Goal: Find contact information: Find contact information

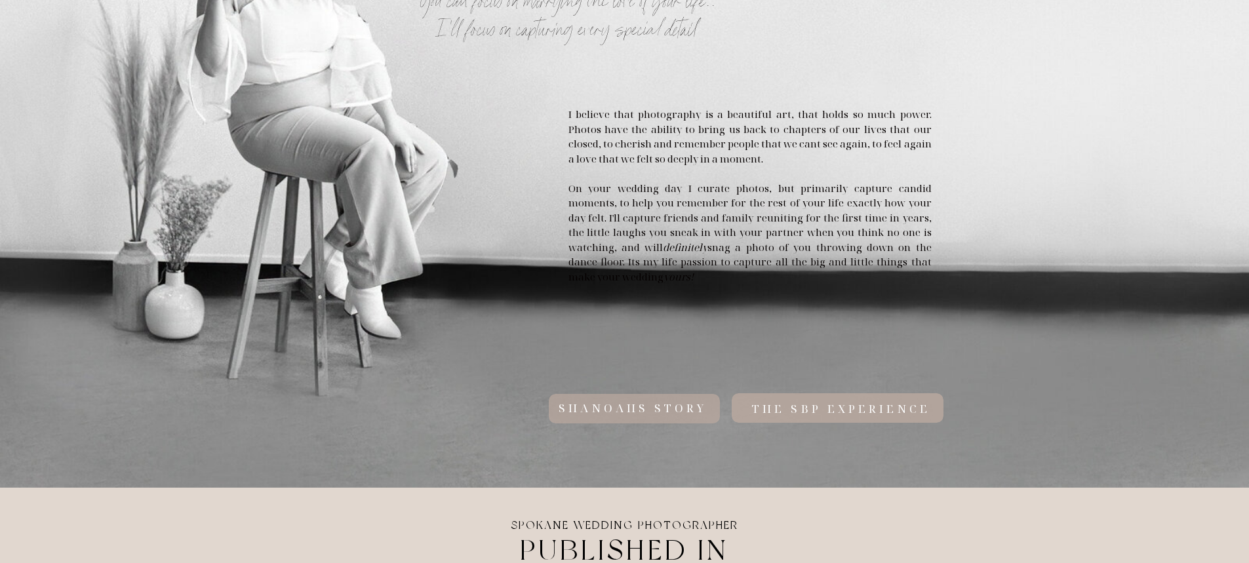
scroll to position [721, 0]
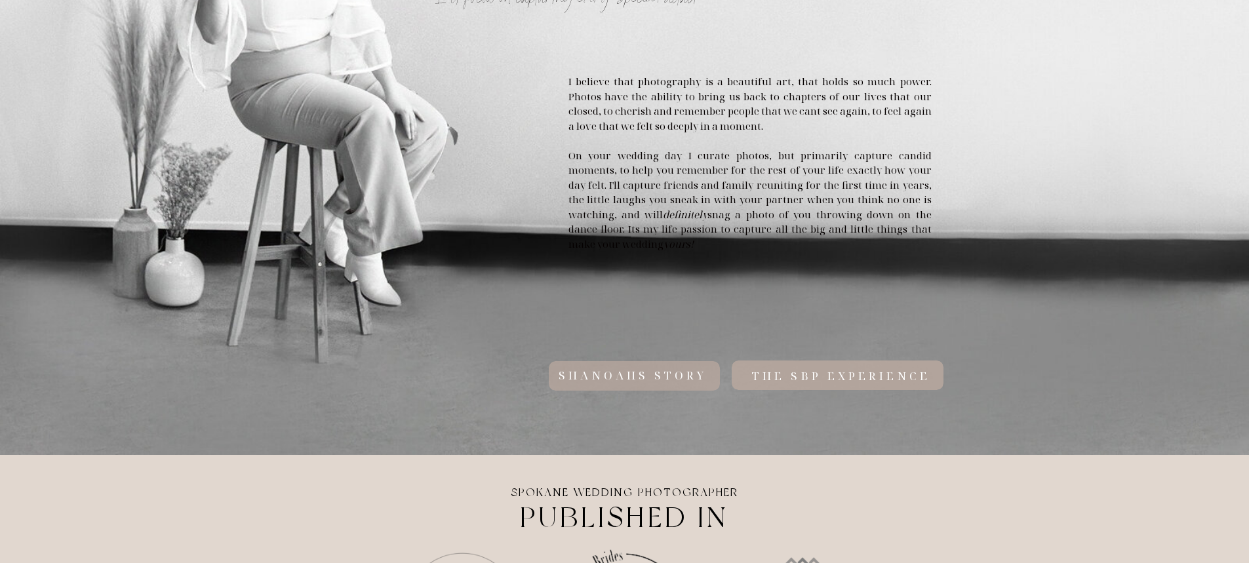
click at [902, 376] on h3 "the sbp experience" at bounding box center [842, 375] width 444 height 13
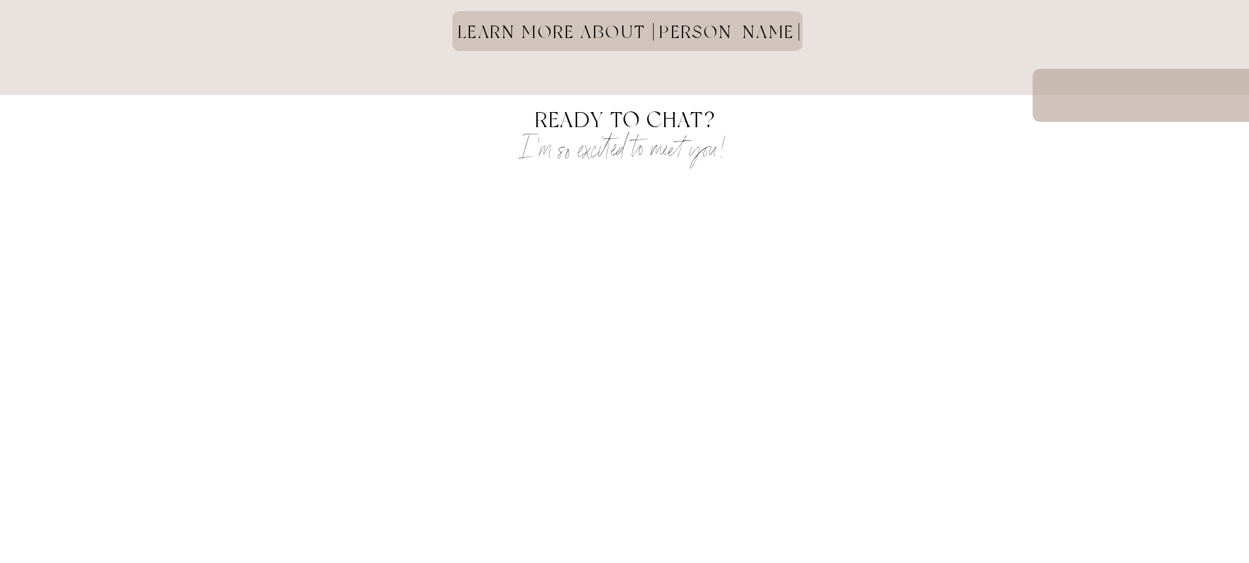
scroll to position [3409, 0]
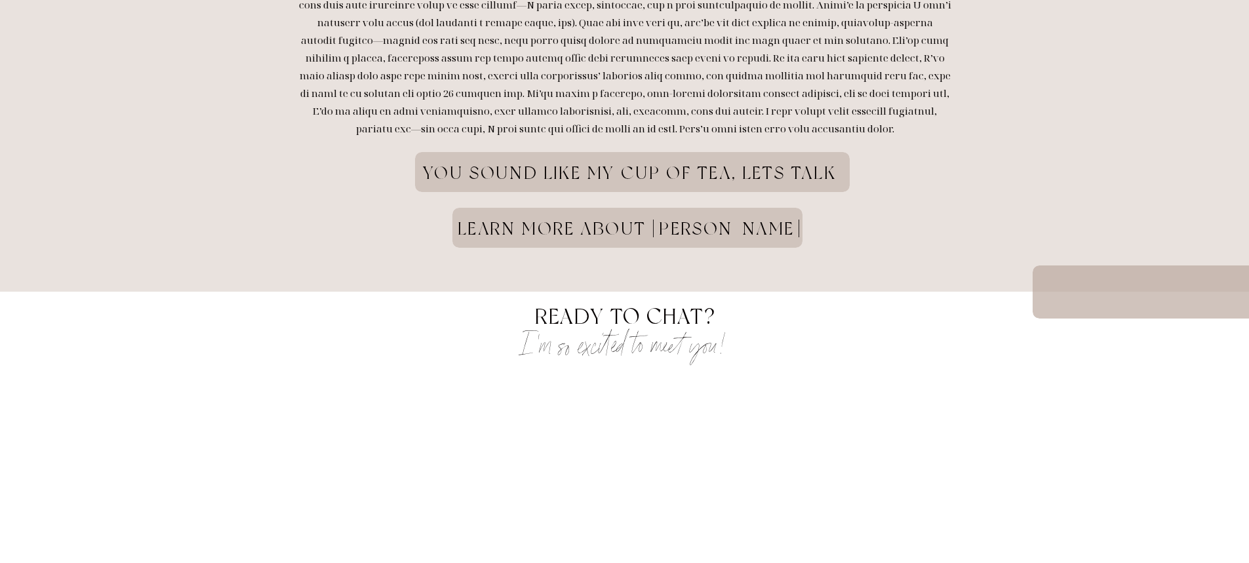
click at [595, 235] on h1 "learn more about shanoah" at bounding box center [630, 238] width 458 height 41
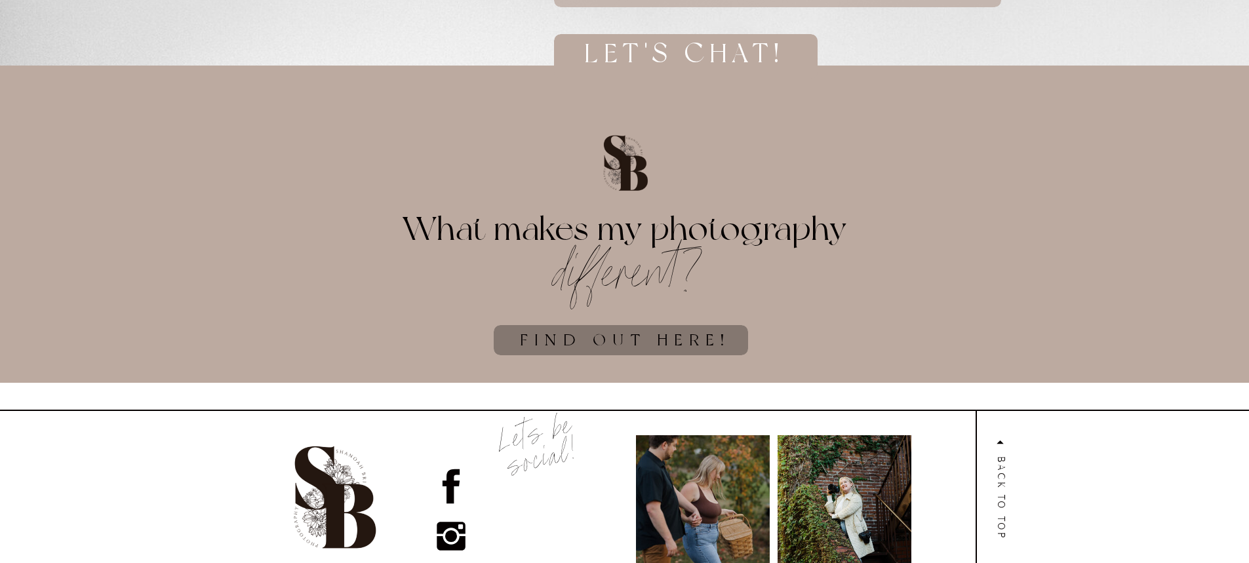
scroll to position [3510, 0]
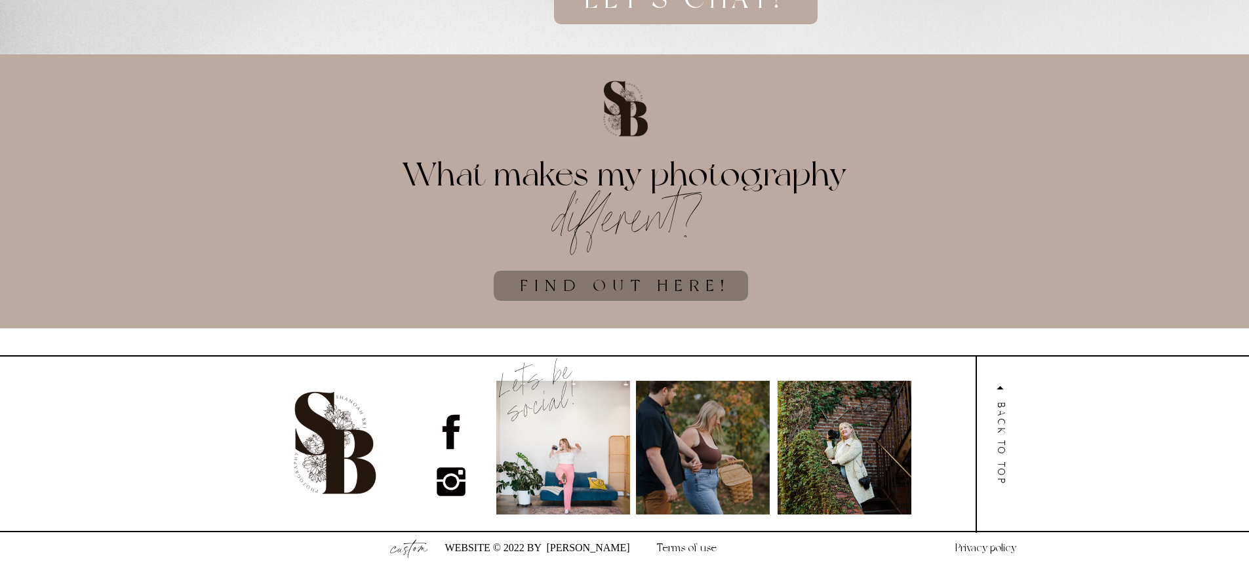
click at [999, 390] on icon at bounding box center [1000, 388] width 14 height 14
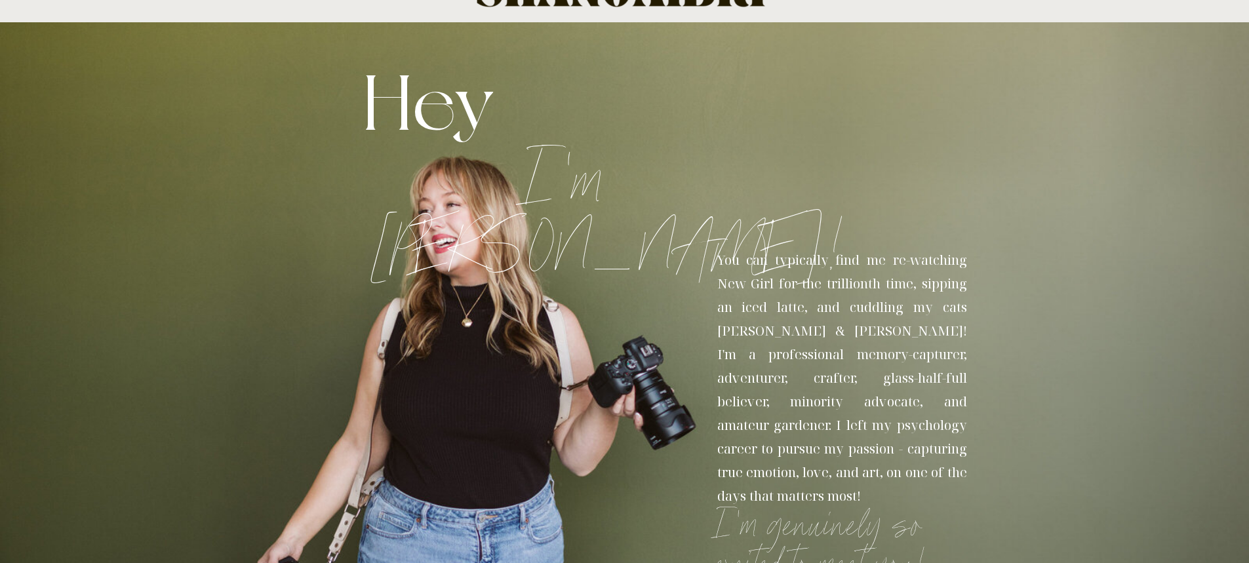
scroll to position [0, 0]
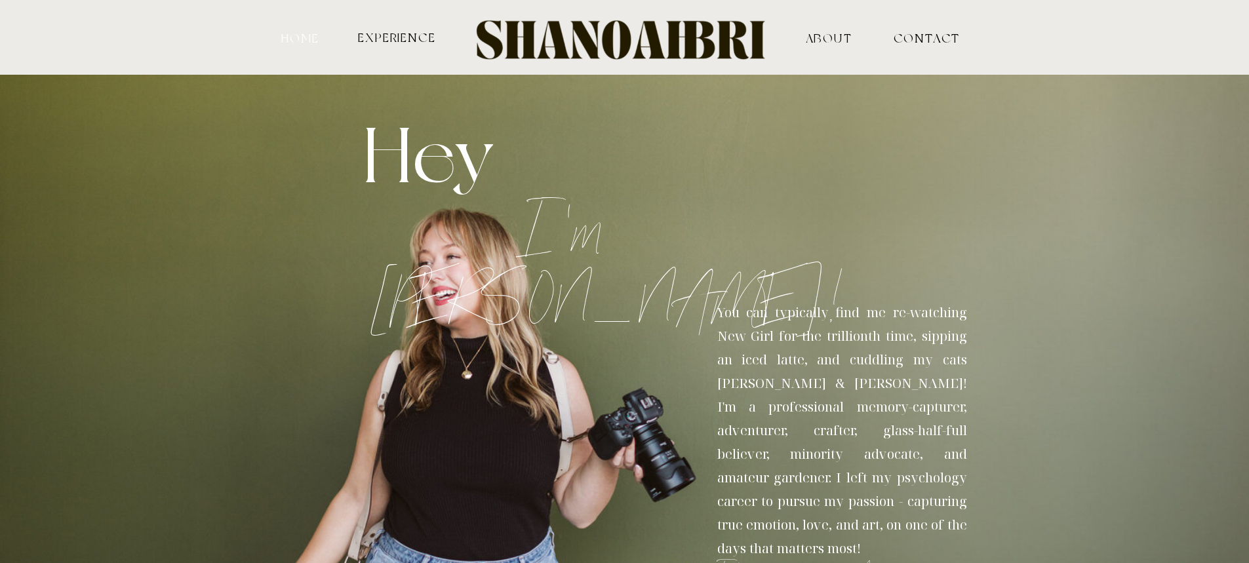
click at [295, 39] on nav "HOME" at bounding box center [300, 37] width 43 height 12
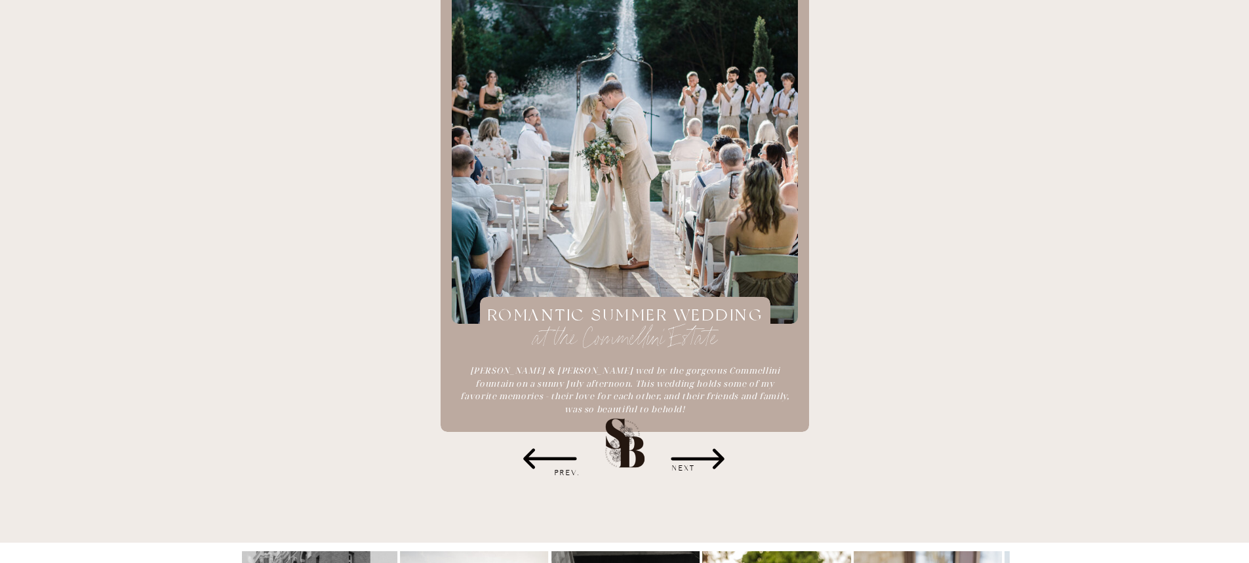
scroll to position [1737, 0]
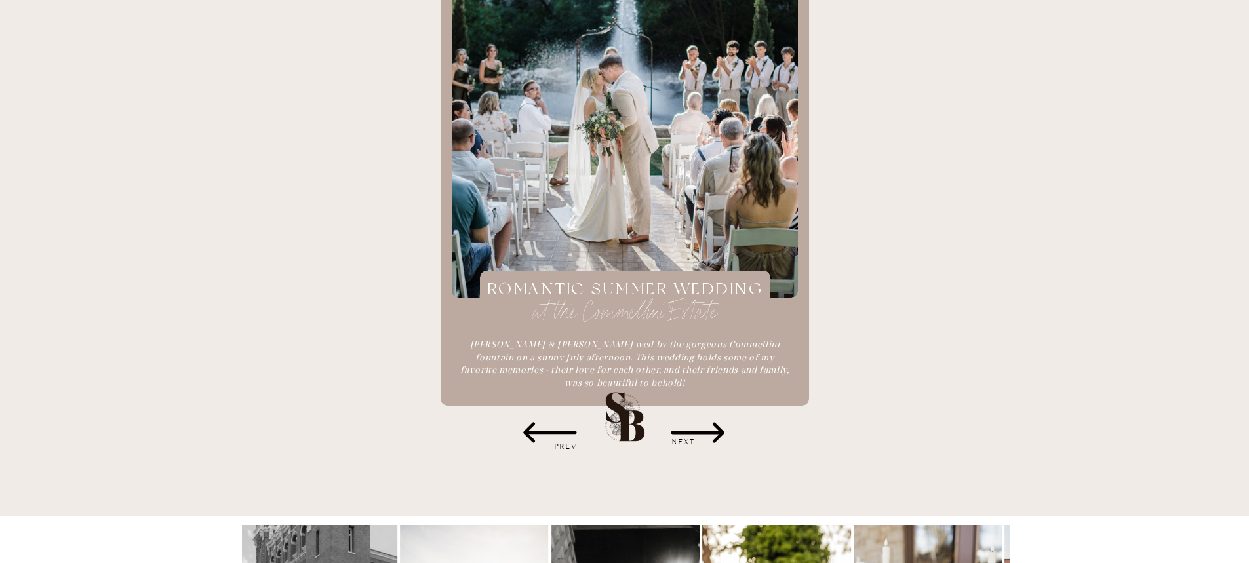
click at [714, 424] on icon at bounding box center [697, 433] width 53 height 20
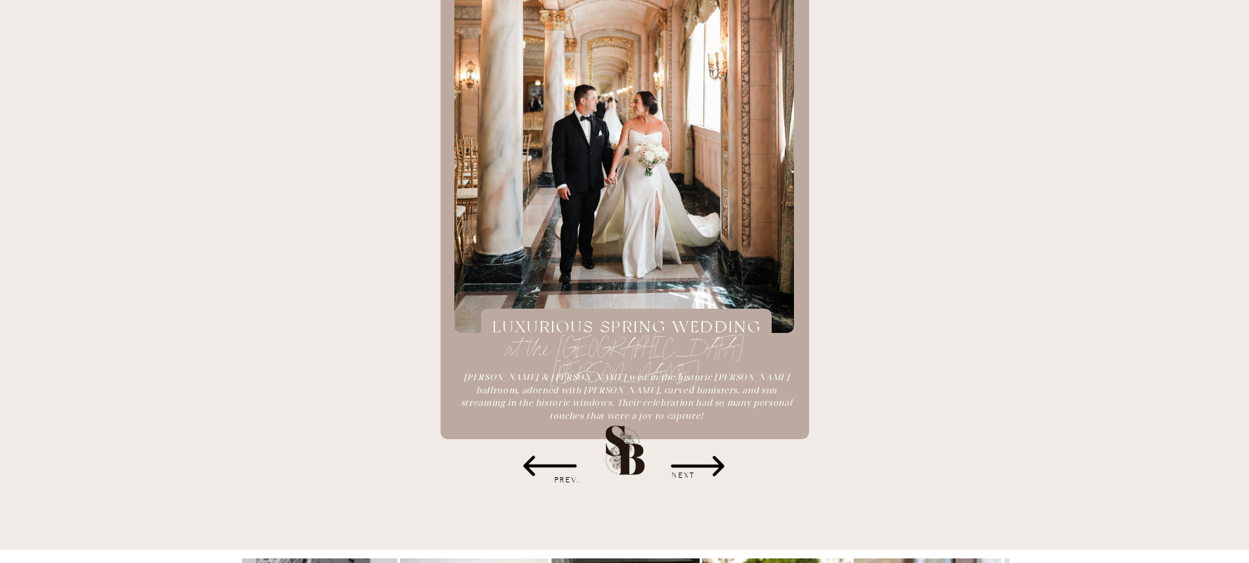
scroll to position [1671, 0]
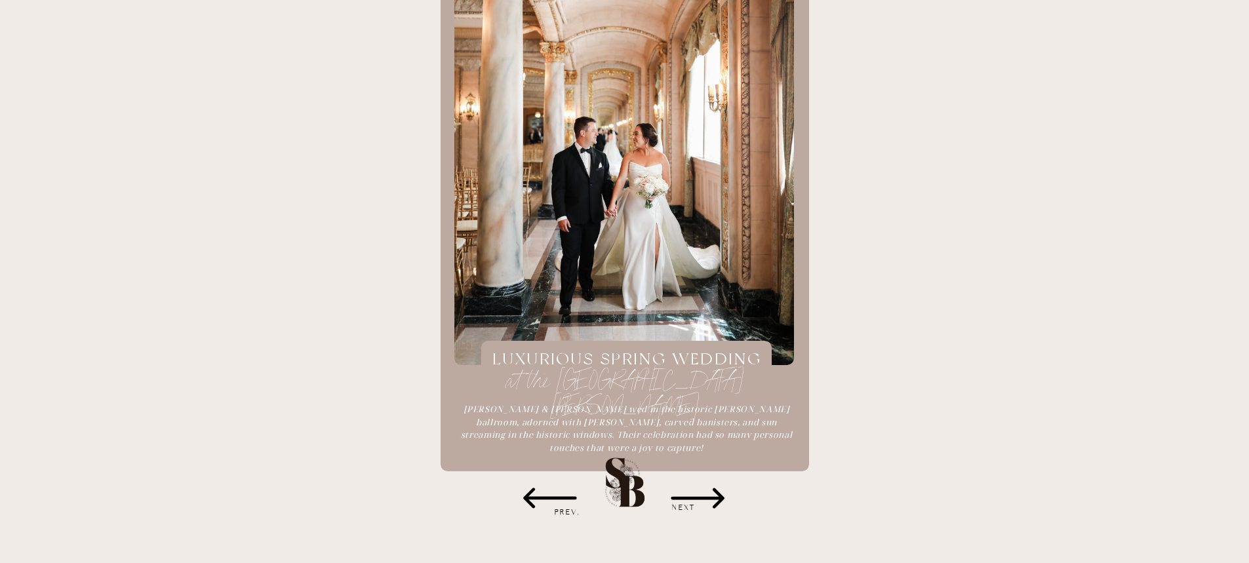
click at [708, 496] on icon at bounding box center [698, 499] width 66 height 66
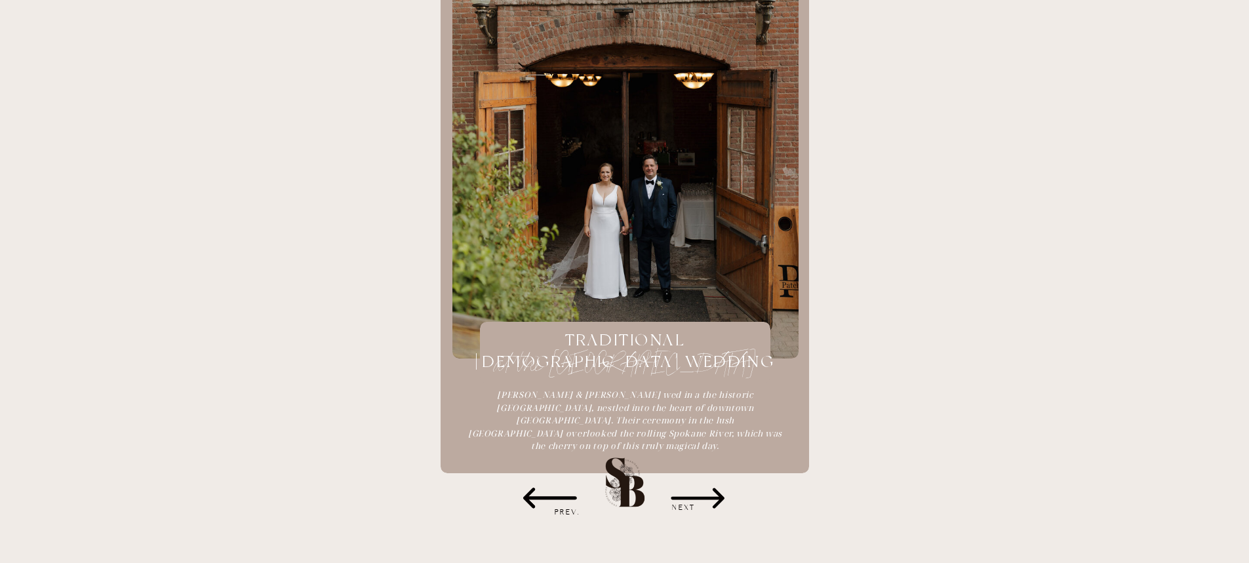
click at [708, 496] on icon at bounding box center [698, 499] width 66 height 66
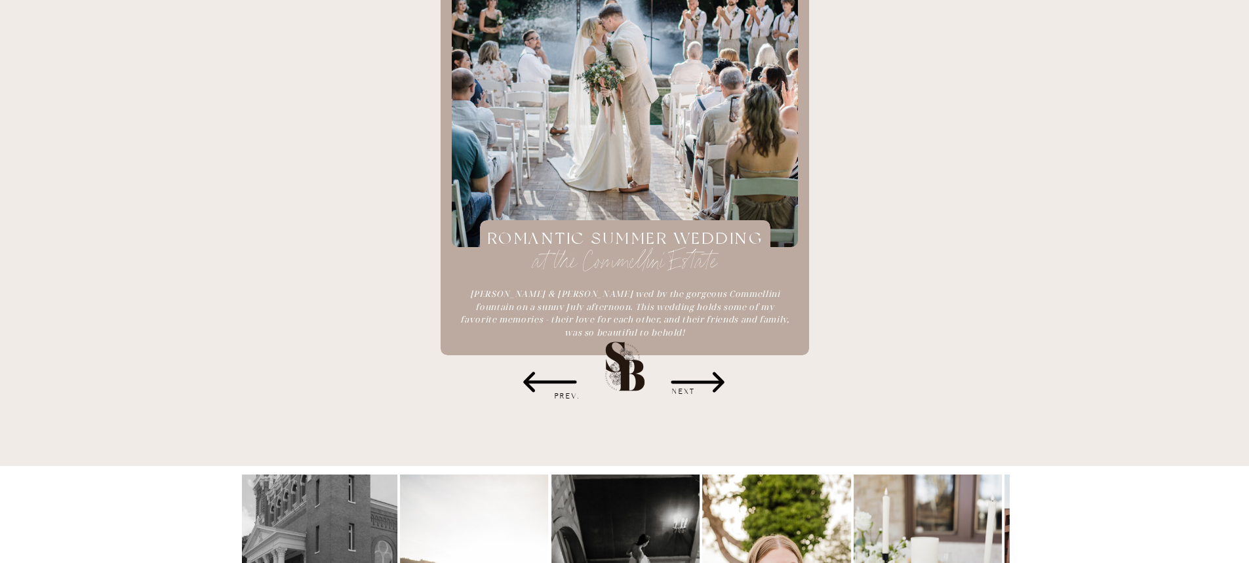
scroll to position [1802, 0]
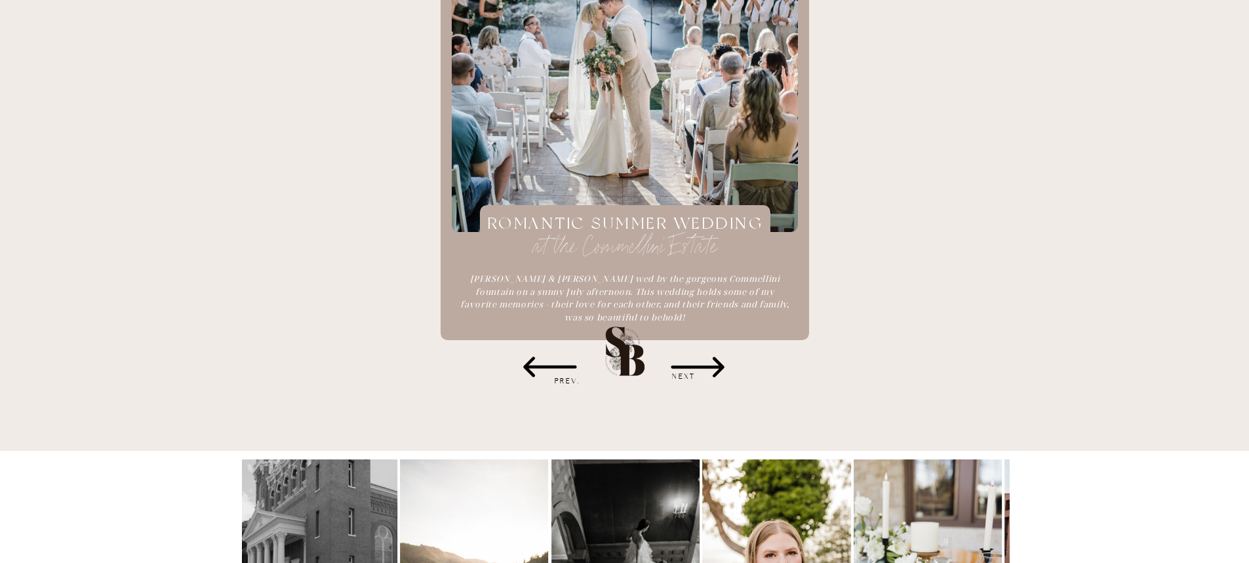
click at [605, 180] on div at bounding box center [625, 13] width 346 height 438
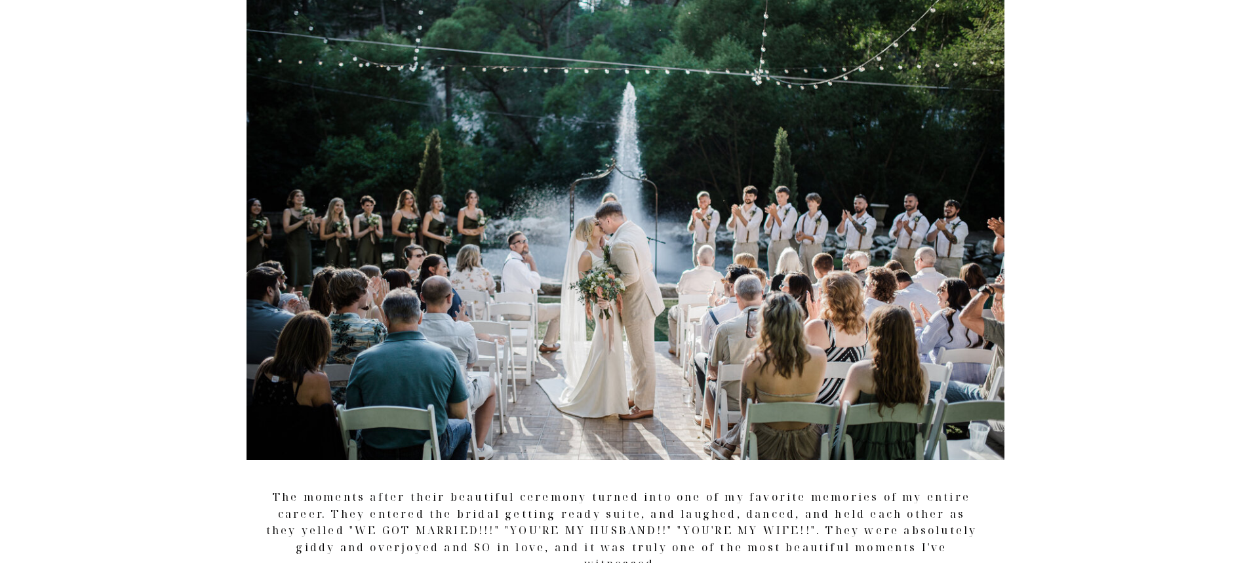
scroll to position [3409, 0]
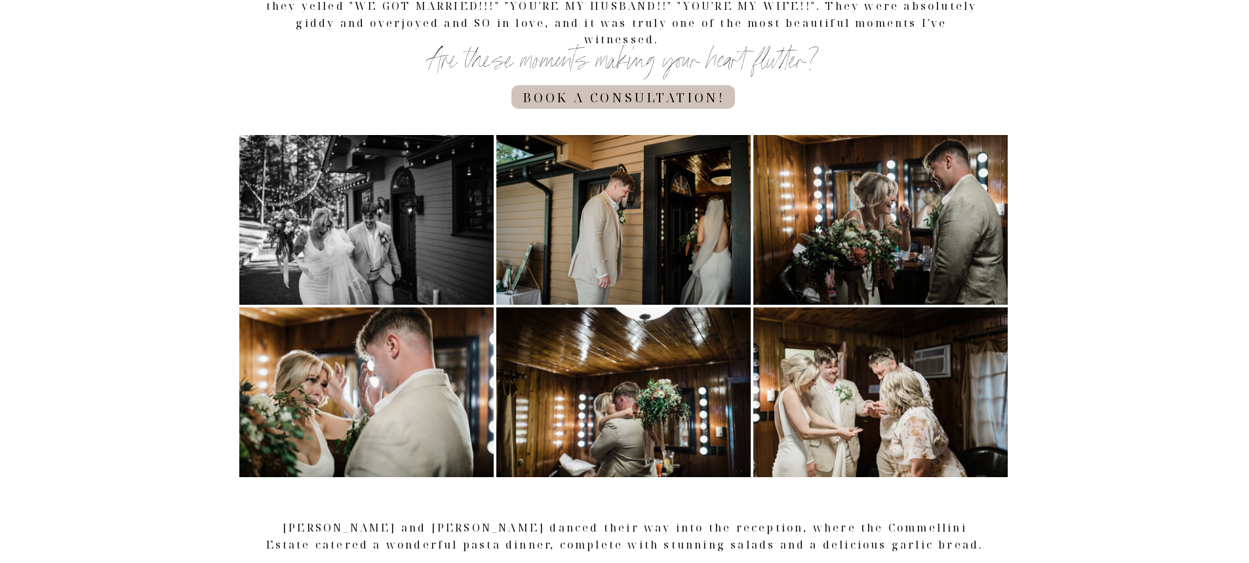
click at [599, 97] on h3 "book a consultation!" at bounding box center [624, 93] width 232 height 13
